Goal: Task Accomplishment & Management: Manage account settings

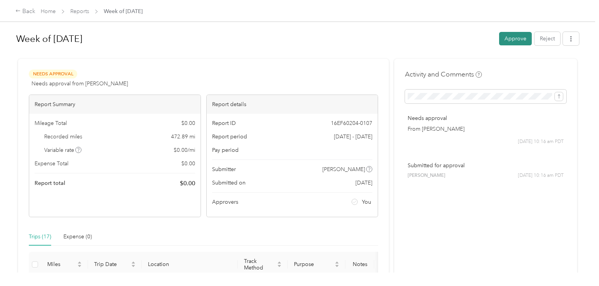
click at [520, 40] on button "Approve" at bounding box center [515, 38] width 33 height 13
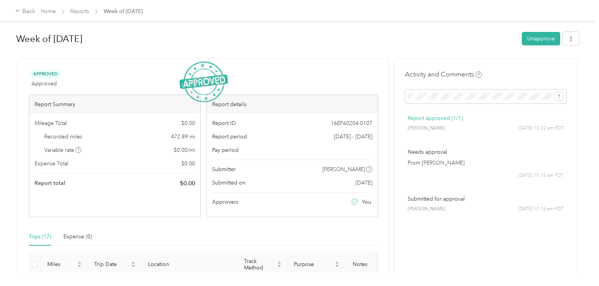
click at [91, 12] on div "Home Reports Week of [DATE]" at bounding box center [92, 11] width 102 height 8
click at [77, 11] on link "Reports" at bounding box center [79, 11] width 19 height 7
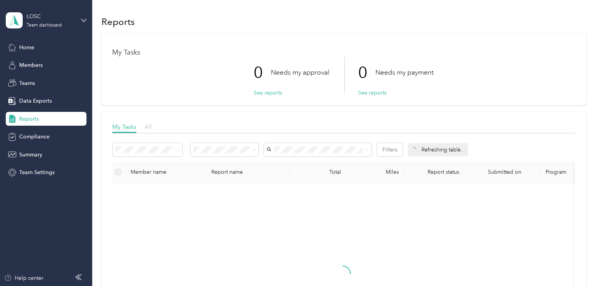
click at [149, 128] on span "All" at bounding box center [148, 126] width 7 height 7
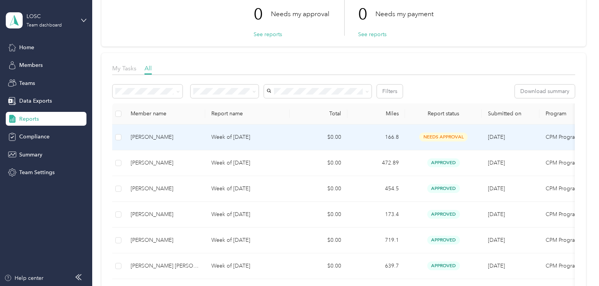
scroll to position [77, 0]
